Goal: Transaction & Acquisition: Subscribe to service/newsletter

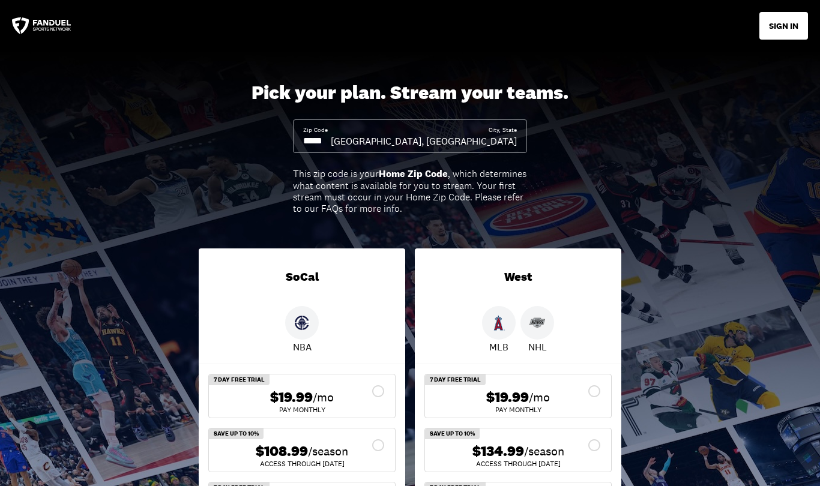
click at [538, 451] on span "/season" at bounding box center [544, 451] width 40 height 17
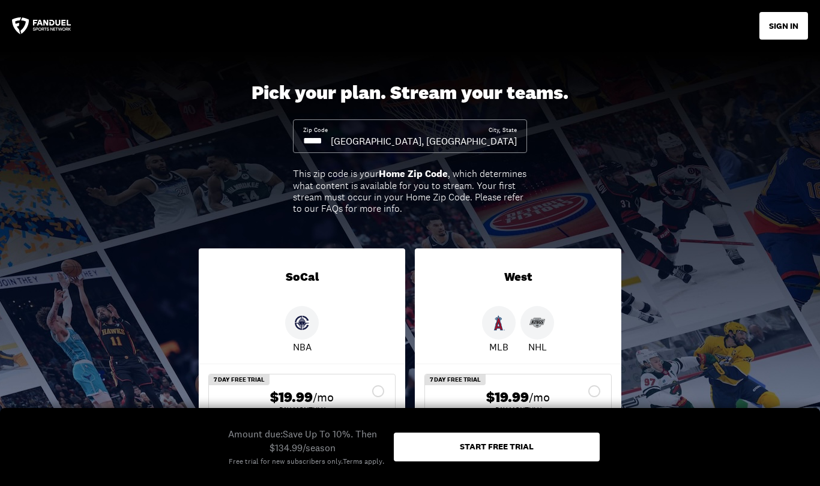
click at [781, 16] on button "SIGN IN" at bounding box center [783, 26] width 49 height 28
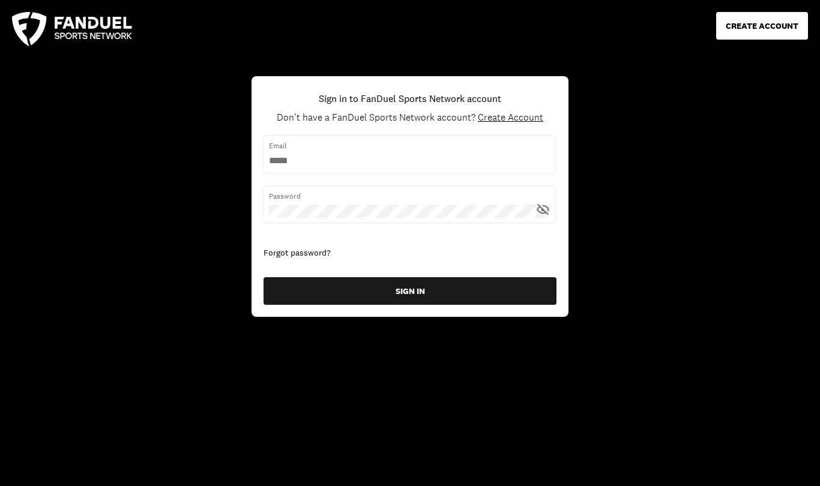
click at [293, 155] on input "username" at bounding box center [410, 160] width 282 height 13
type input "**********"
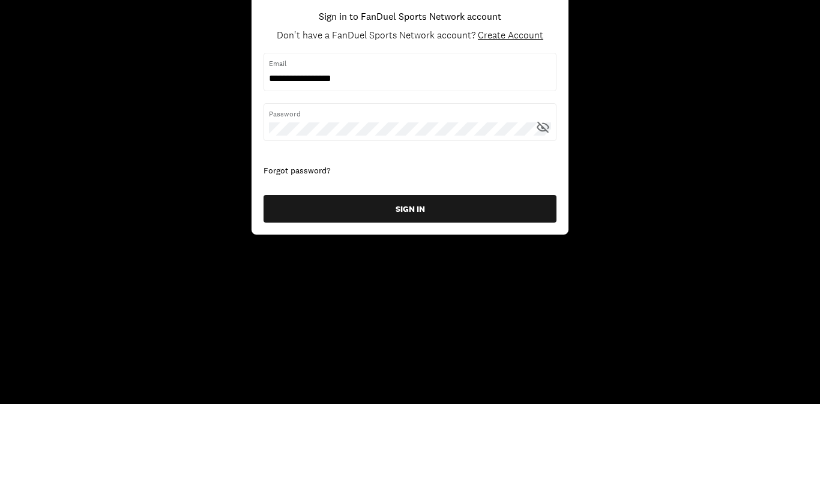
click at [317, 277] on button "SIGN IN" at bounding box center [409, 291] width 293 height 28
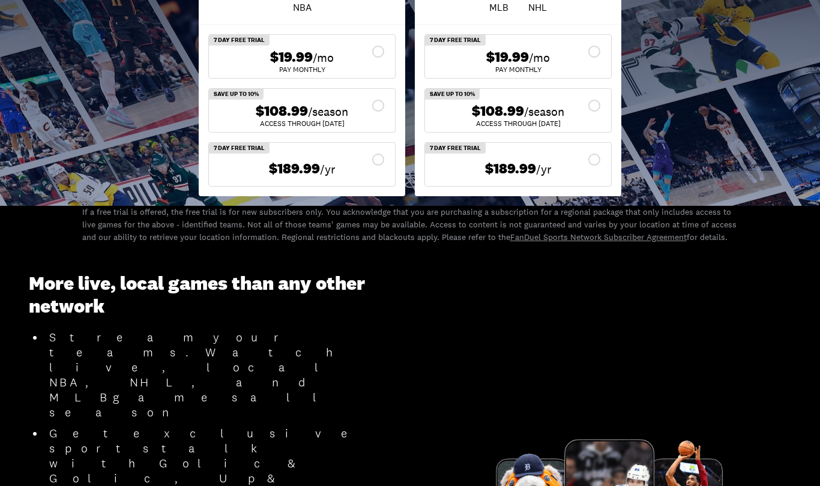
scroll to position [437, 0]
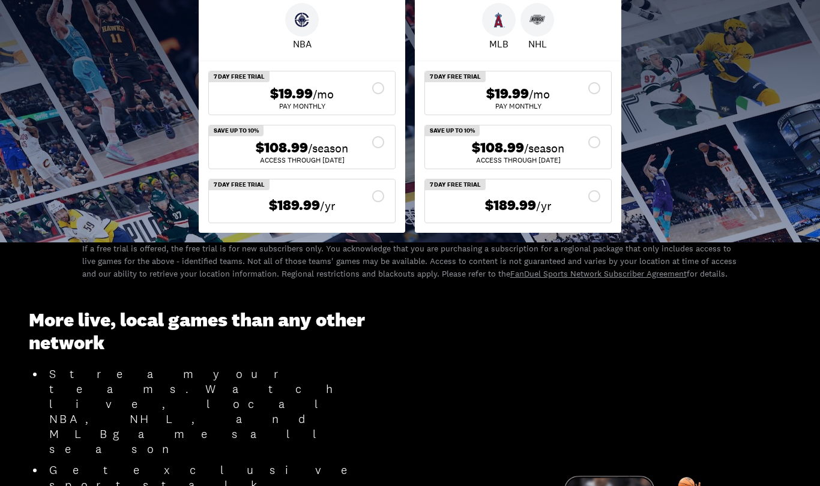
click at [589, 197] on div "$189.99 /yr" at bounding box center [517, 205] width 167 height 17
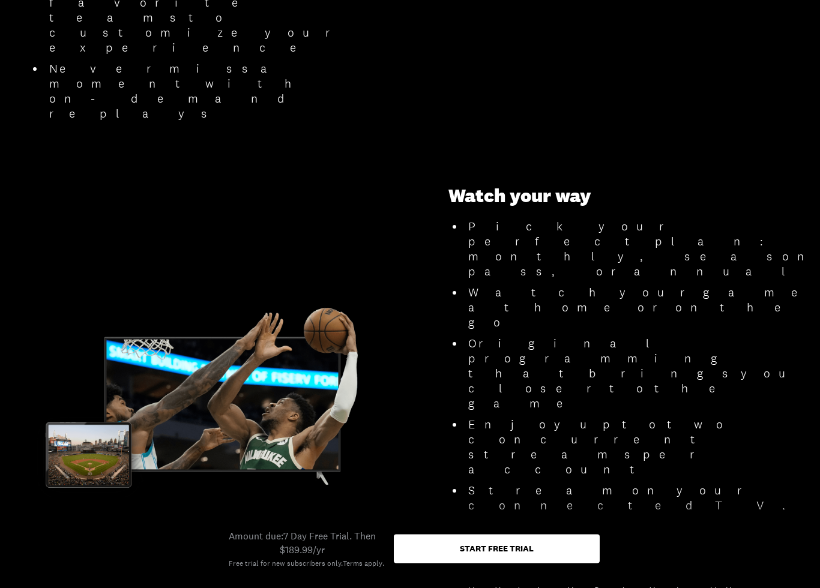
scroll to position [1142, 0]
click at [473, 524] on div "Start free trial" at bounding box center [497, 548] width 74 height 8
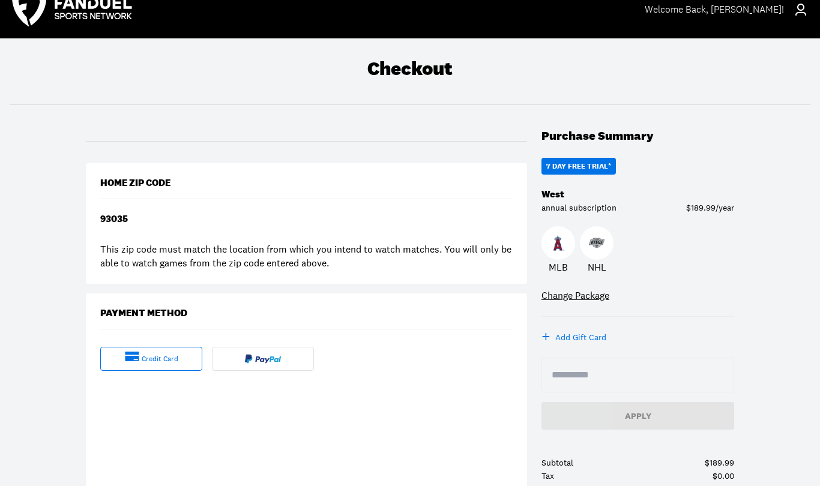
scroll to position [1, 0]
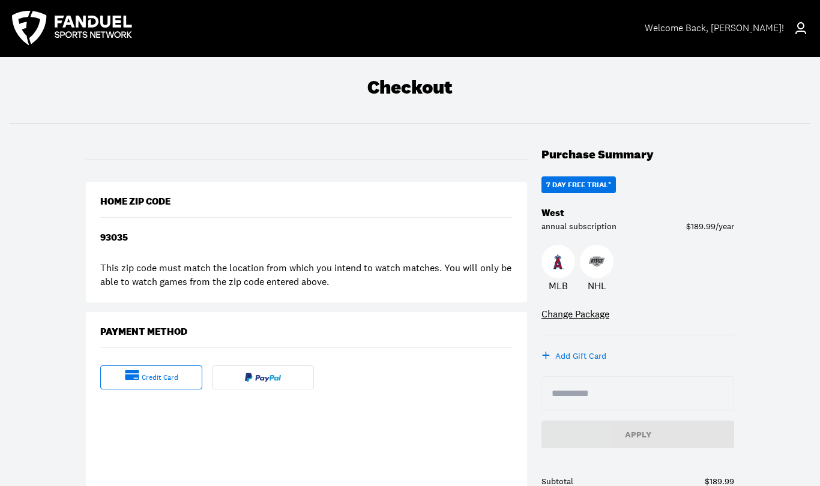
click at [117, 239] on div "93035" at bounding box center [114, 238] width 28 height 11
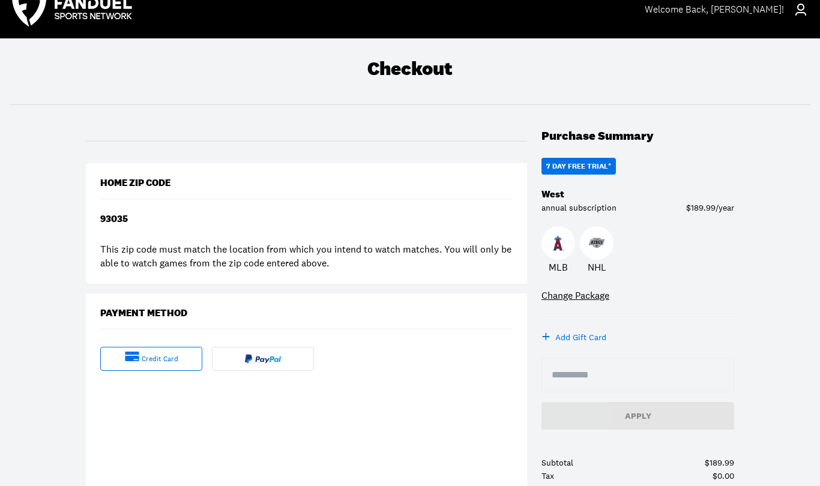
scroll to position [9, 0]
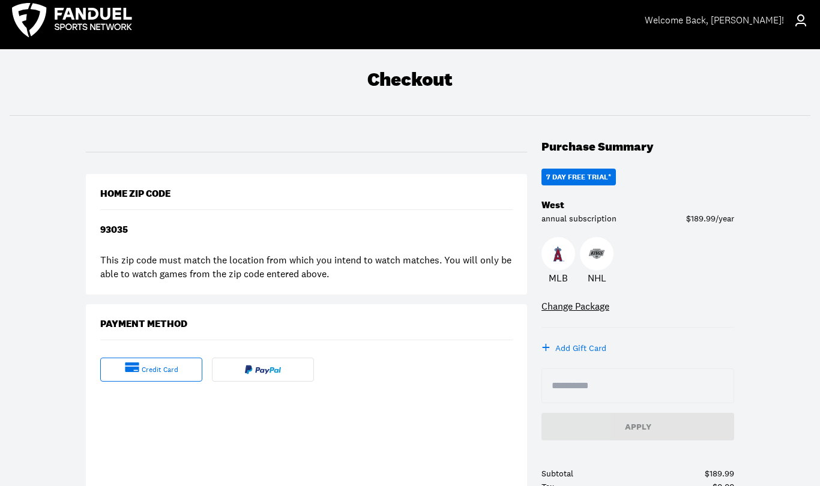
click at [766, 10] on div "Welcome Back , [PERSON_NAME]!" at bounding box center [725, 21] width 163 height 34
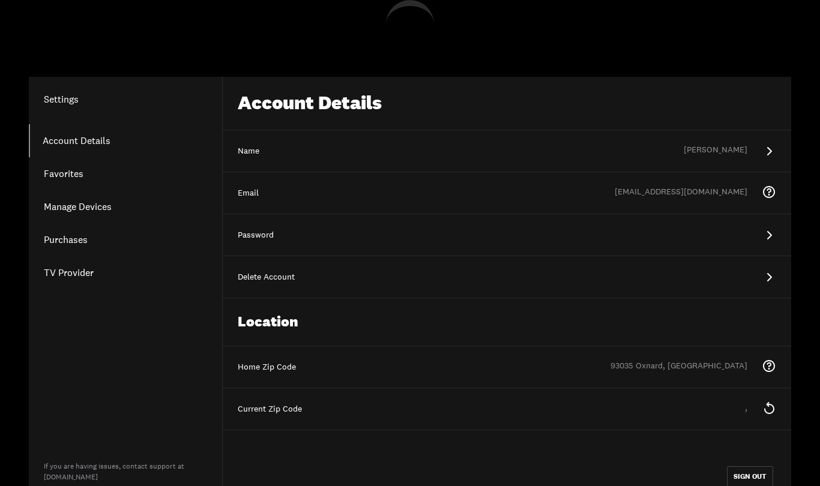
click at [781, 17] on div "Settings Account Details Favorites Manage Devices Purchases TV Provider If you …" at bounding box center [410, 263] width 820 height 526
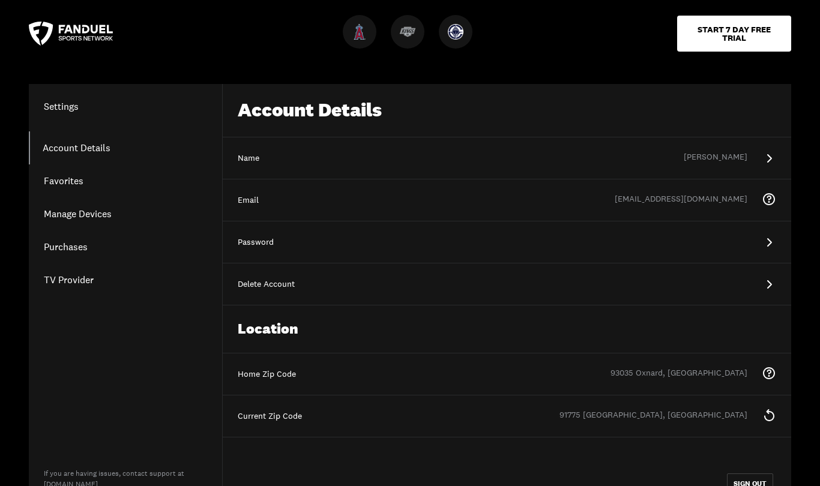
click at [706, 375] on div "93035 Oxnard, [GEOGRAPHIC_DATA]" at bounding box center [685, 374] width 151 height 14
click at [684, 377] on div "93035 Oxnard, [GEOGRAPHIC_DATA]" at bounding box center [685, 374] width 151 height 14
click at [683, 377] on div "93035 Oxnard, [GEOGRAPHIC_DATA]" at bounding box center [685, 374] width 151 height 14
click at [688, 371] on div "93035 Oxnard, [GEOGRAPHIC_DATA]" at bounding box center [685, 374] width 151 height 14
